Goal: Information Seeking & Learning: Learn about a topic

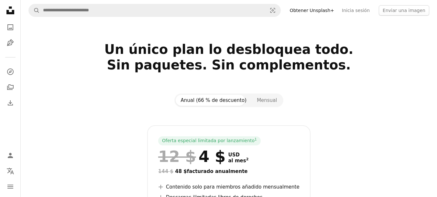
click at [336, 11] on link "Obtener Unsplash+" at bounding box center [312, 10] width 52 height 10
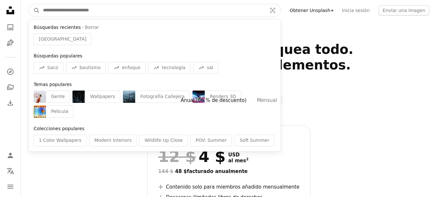
click at [122, 11] on input "Encuentra imágenes en todo el sitio" at bounding box center [152, 10] width 225 height 12
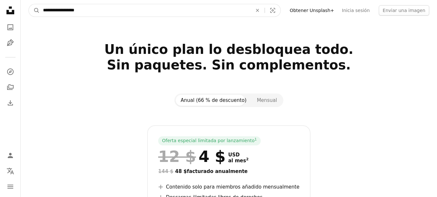
type input "**********"
click at [29, 4] on button "A magnifying glass" at bounding box center [34, 10] width 11 height 12
